Goal: Task Accomplishment & Management: Use online tool/utility

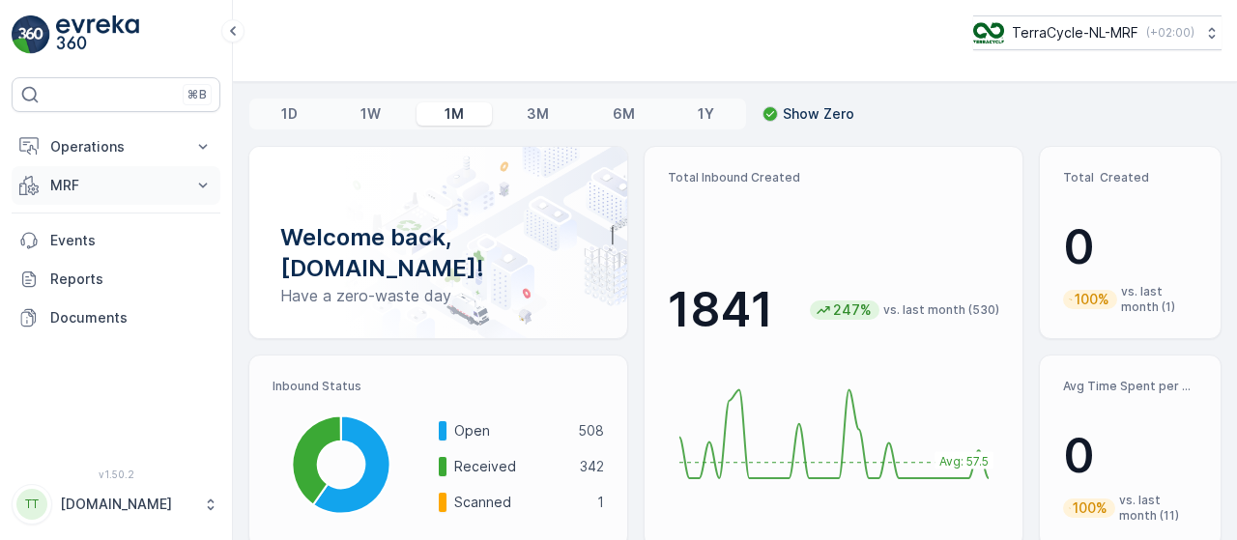
click at [201, 181] on icon at bounding box center [202, 185] width 19 height 19
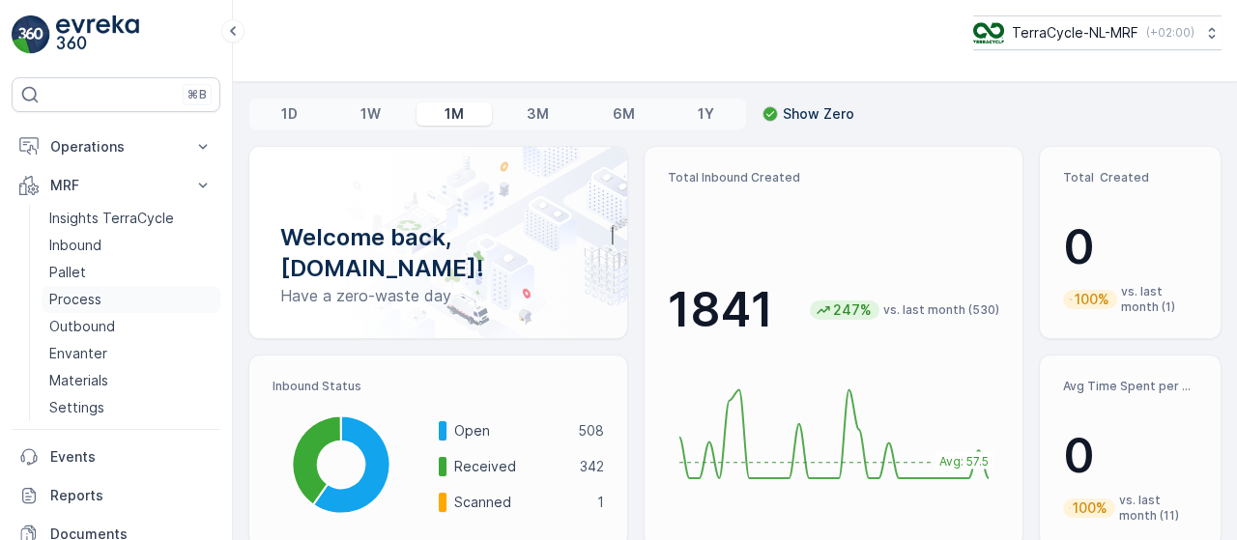
click at [101, 302] on link "Process" at bounding box center [131, 299] width 179 height 27
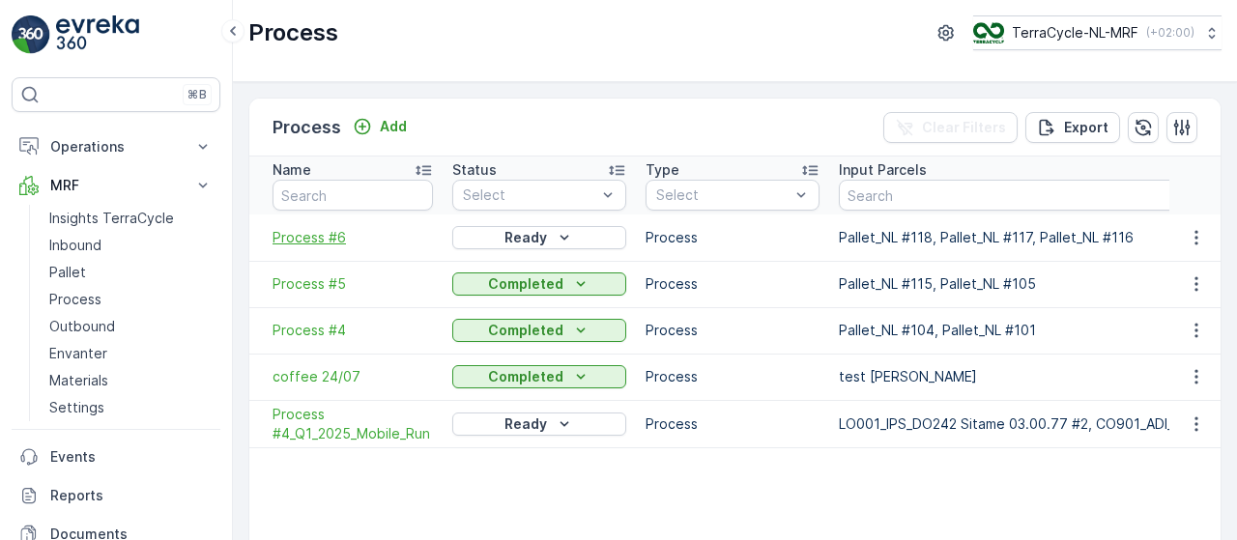
click at [327, 233] on span "Process #6" at bounding box center [353, 237] width 160 height 19
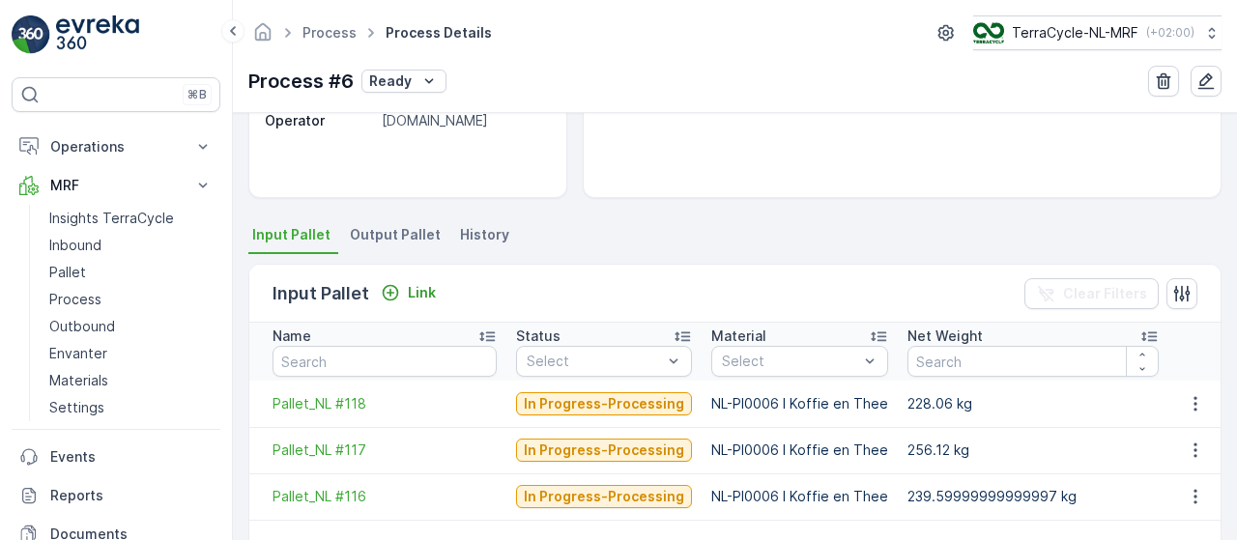
scroll to position [315, 0]
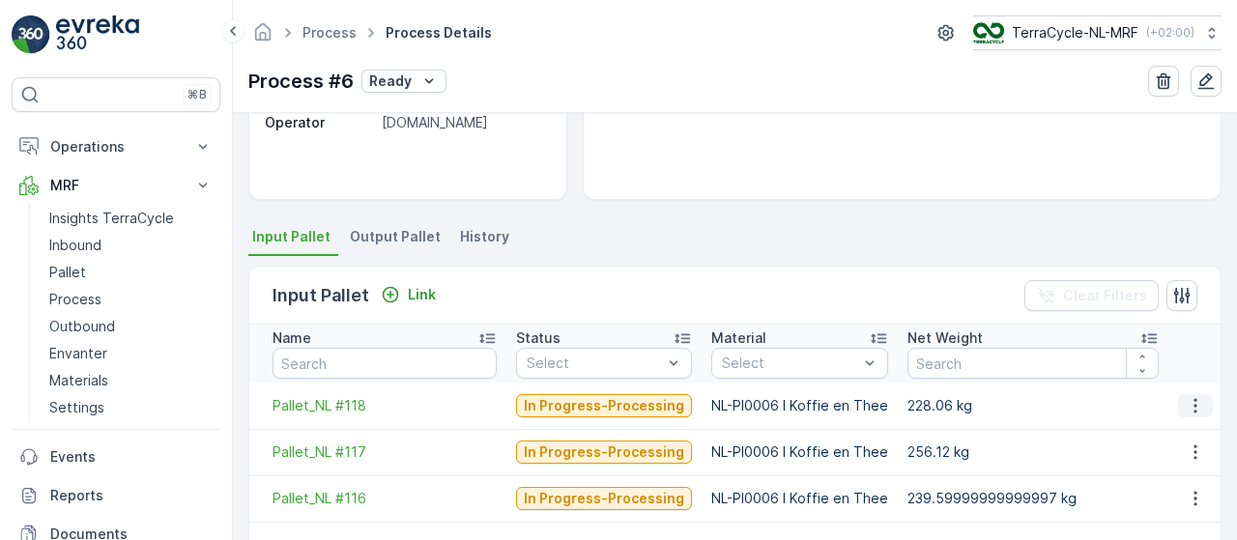
click at [1193, 403] on icon "button" at bounding box center [1194, 405] width 3 height 14
click at [1200, 432] on span "Detach" at bounding box center [1203, 432] width 47 height 19
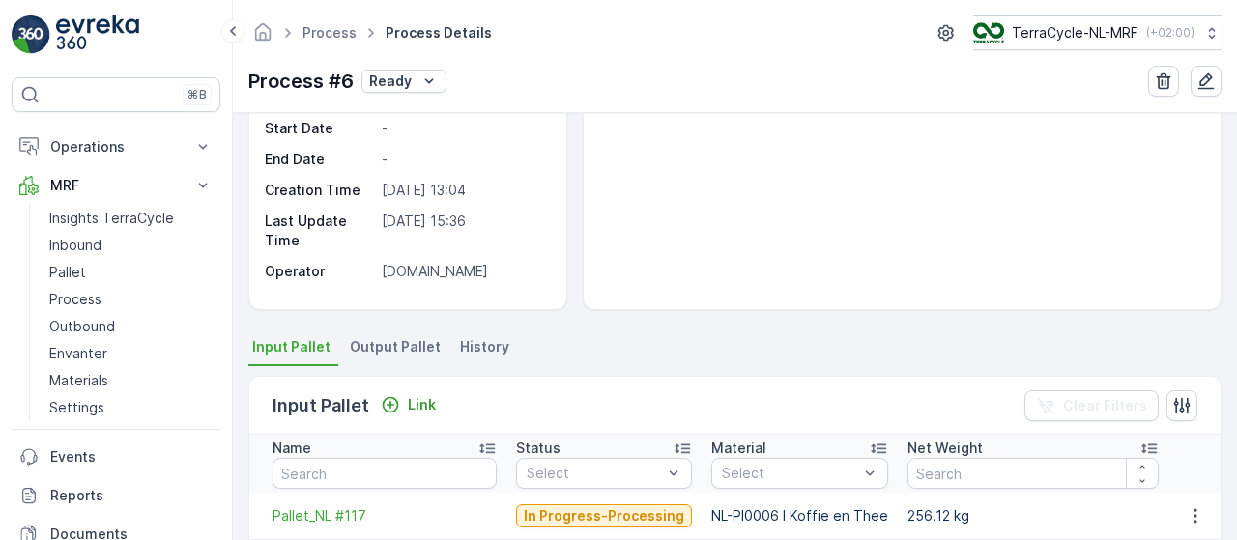
scroll to position [204, 0]
